Goal: Task Accomplishment & Management: Manage account settings

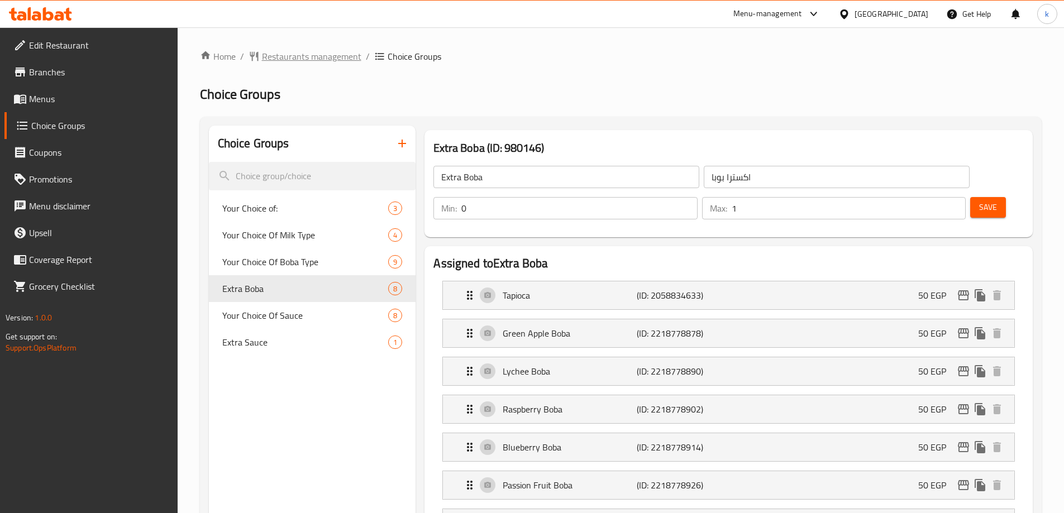
click at [309, 58] on span "Restaurants management" at bounding box center [311, 56] width 99 height 13
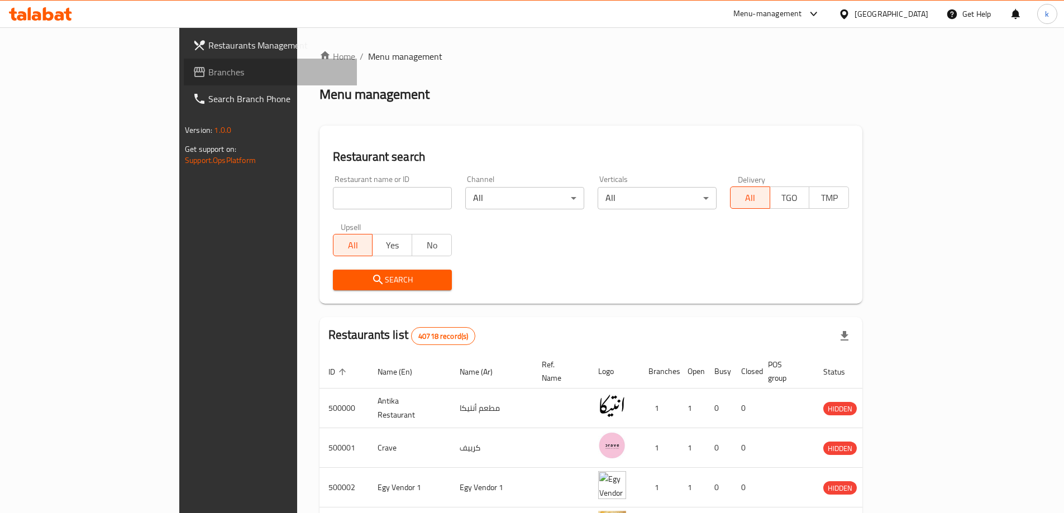
click at [208, 74] on span "Branches" at bounding box center [278, 71] width 140 height 13
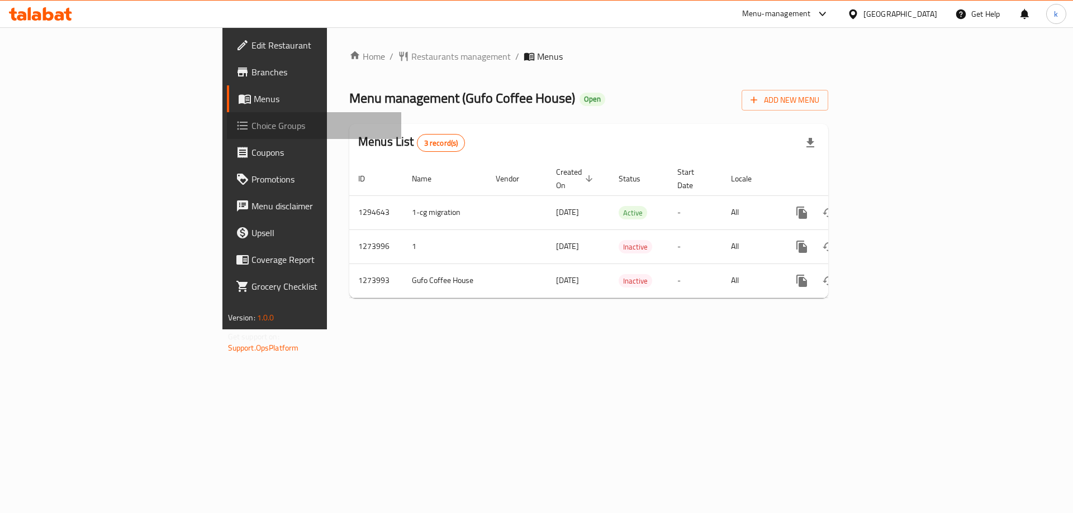
click at [251, 131] on span "Choice Groups" at bounding box center [321, 125] width 141 height 13
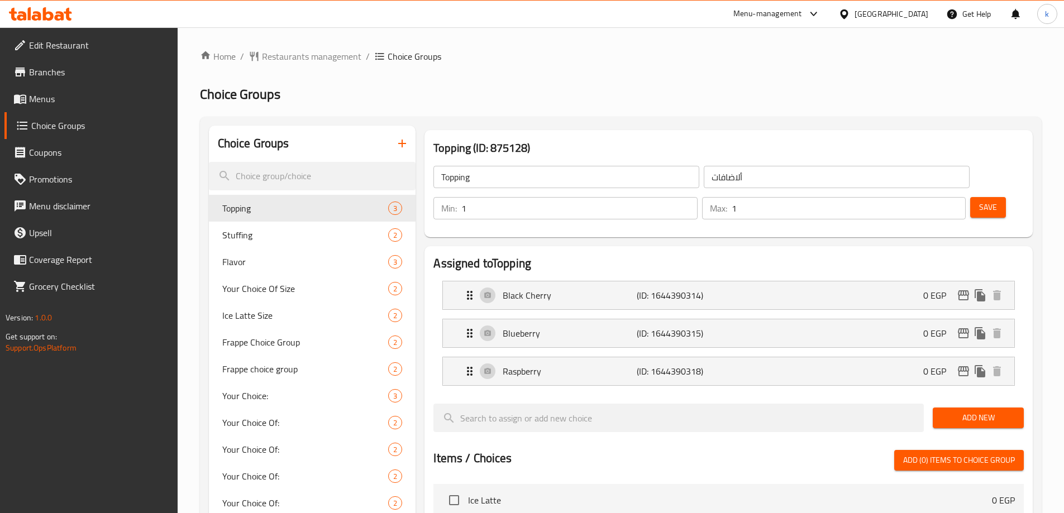
scroll to position [366, 0]
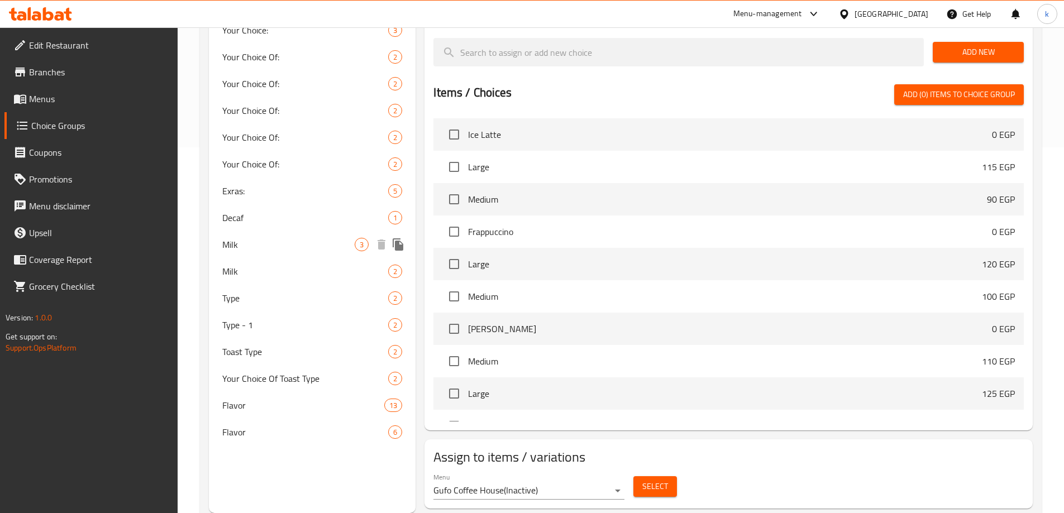
click at [247, 255] on div "Milk 3" at bounding box center [312, 244] width 207 height 27
type input "Milk"
type input "لبن"
click at [246, 273] on span "Milk" at bounding box center [288, 271] width 133 height 13
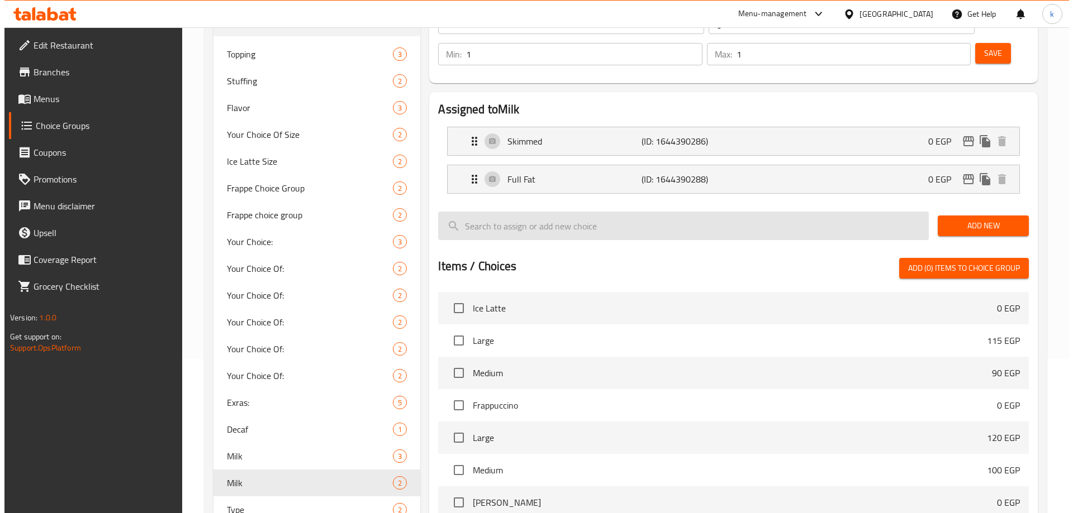
scroll to position [0, 0]
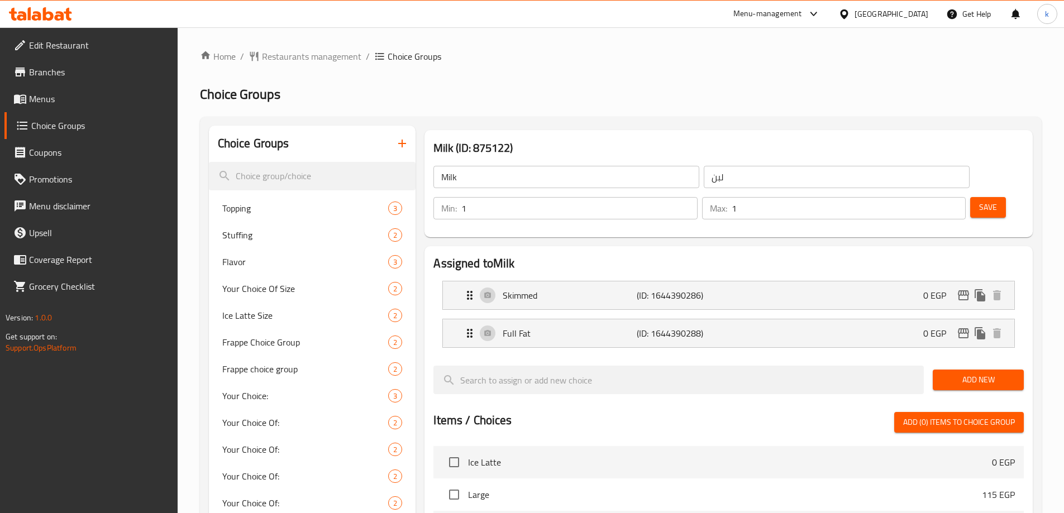
click at [594, 89] on h2 "Choice Groups" at bounding box center [621, 94] width 842 height 18
click at [658, 61] on ol "Home / Restaurants management / Choice Groups" at bounding box center [621, 56] width 842 height 13
click at [535, 46] on div "Home / Restaurants management / Choice Groups Choice Groups Choice Groups Toppi…" at bounding box center [621, 449] width 887 height 845
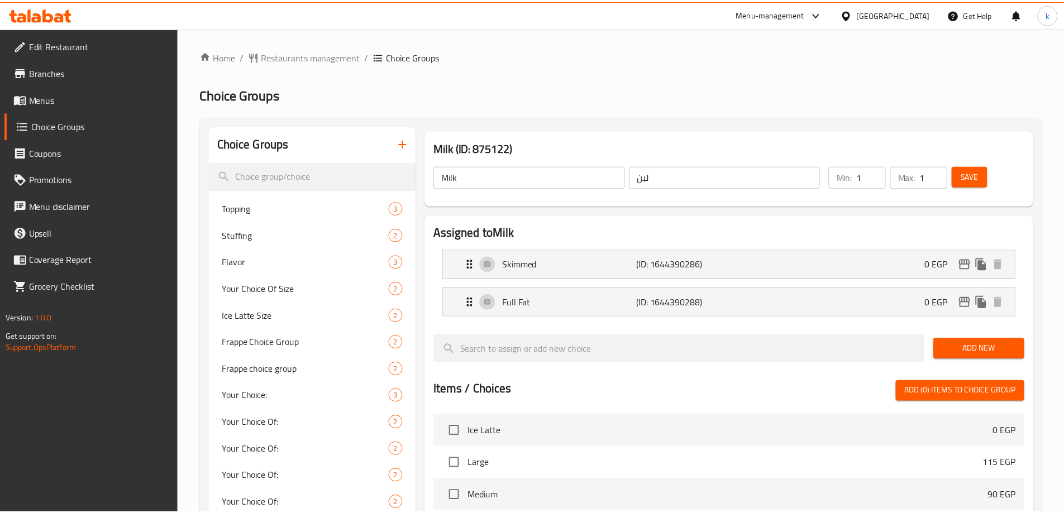
scroll to position [334, 0]
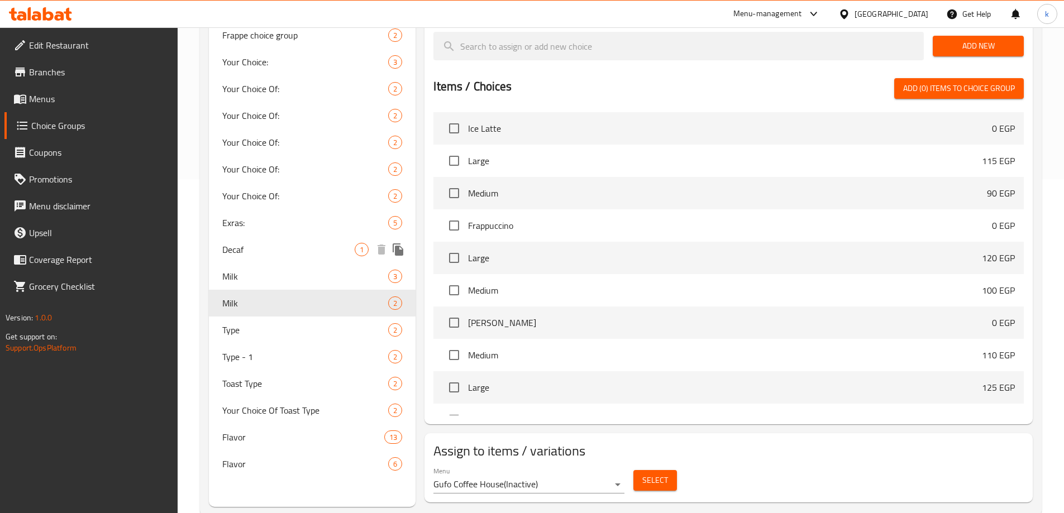
click at [260, 258] on div "Decaf 1" at bounding box center [312, 249] width 207 height 27
type input "Decaf"
type input "بدون كافين"
type input "0"
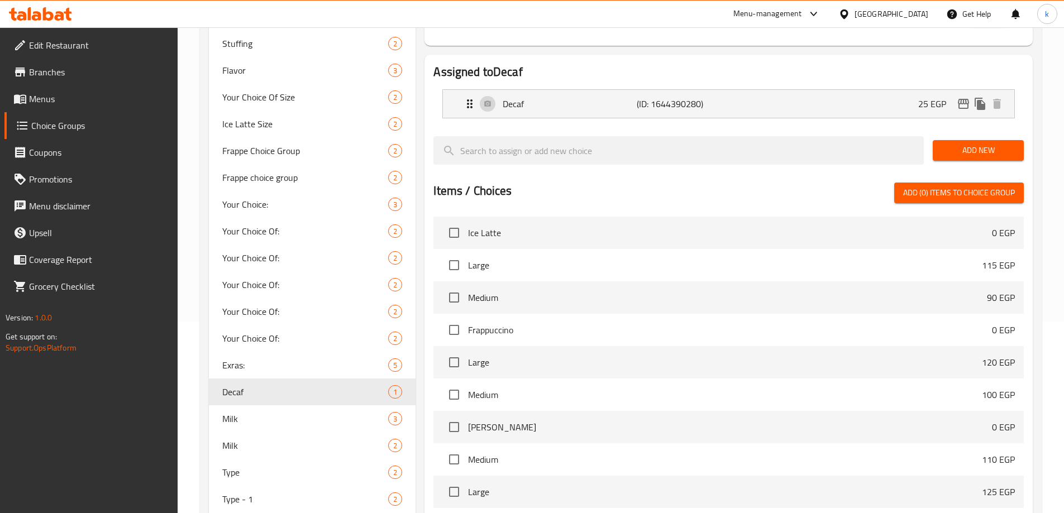
scroll to position [0, 0]
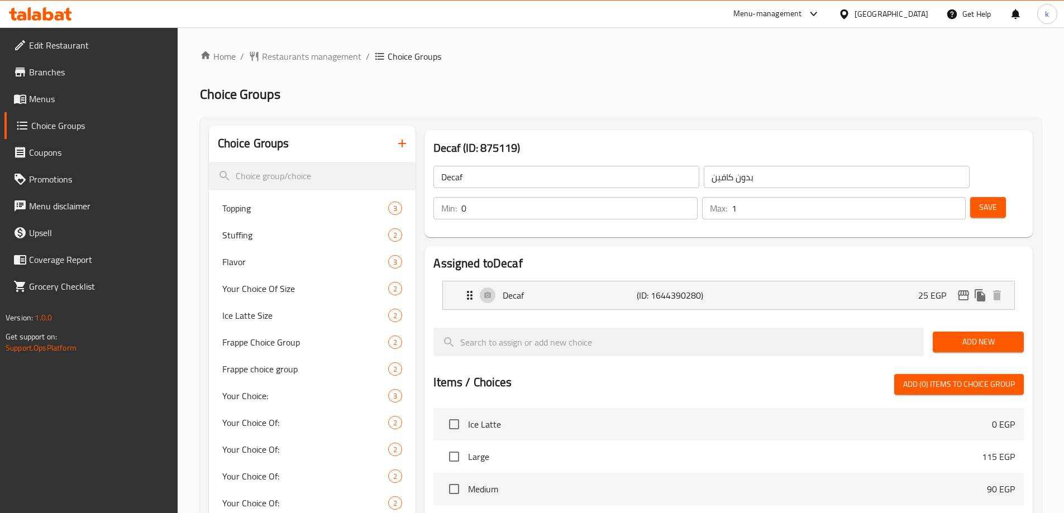
click at [458, 177] on input "Decaf" at bounding box center [566, 177] width 266 height 22
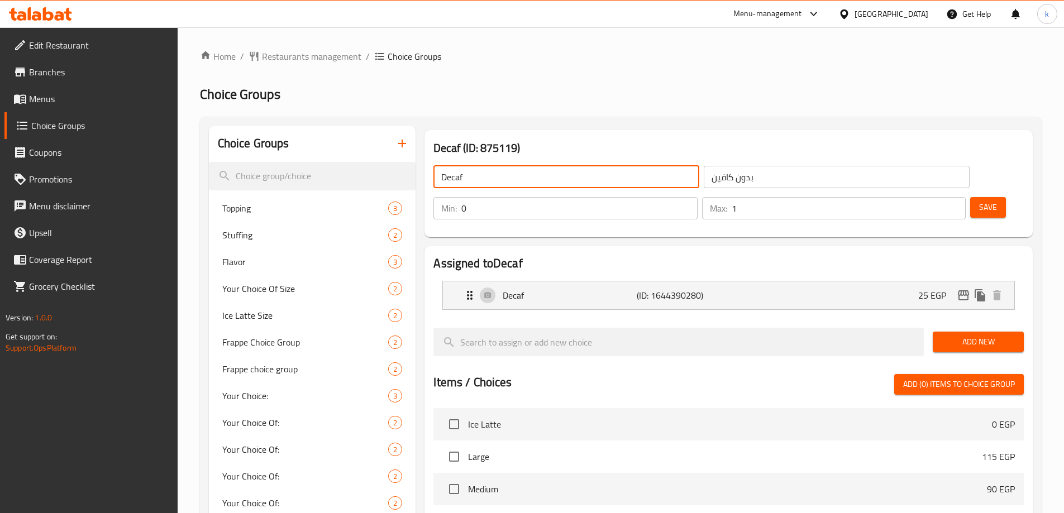
click at [458, 177] on input "Decaf" at bounding box center [566, 177] width 266 height 22
click at [566, 127] on div "Decaf (ID: 875119) Decaf ​ بدون كافين ​ Min: 0 ​ Max: 1 ​ Save" at bounding box center [728, 184] width 617 height 116
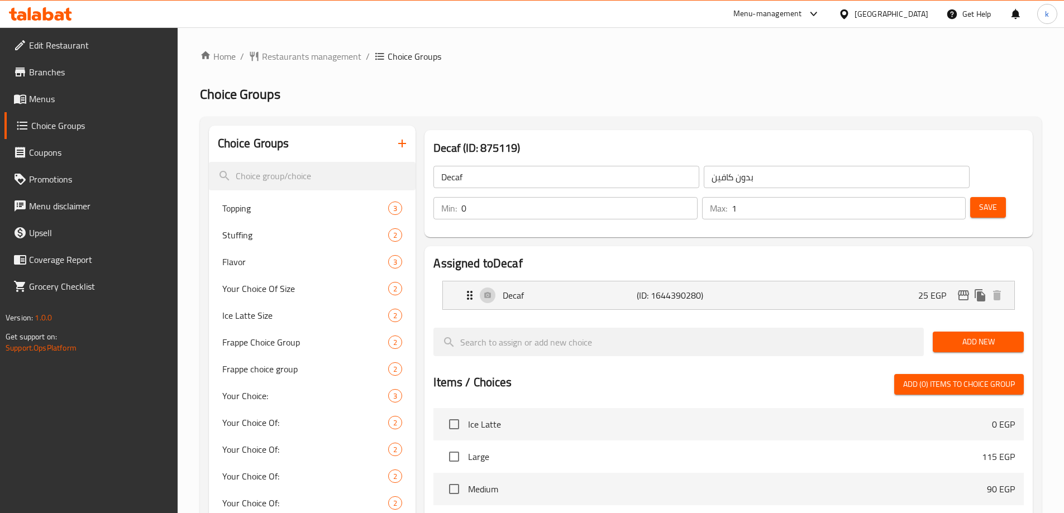
click at [515, 88] on h2 "Choice Groups" at bounding box center [621, 94] width 842 height 18
click at [576, 79] on div "Home / Restaurants management / Choice Groups Choice Groups Choice Groups Toppi…" at bounding box center [621, 437] width 842 height 775
